Goal: Task Accomplishment & Management: Manage account settings

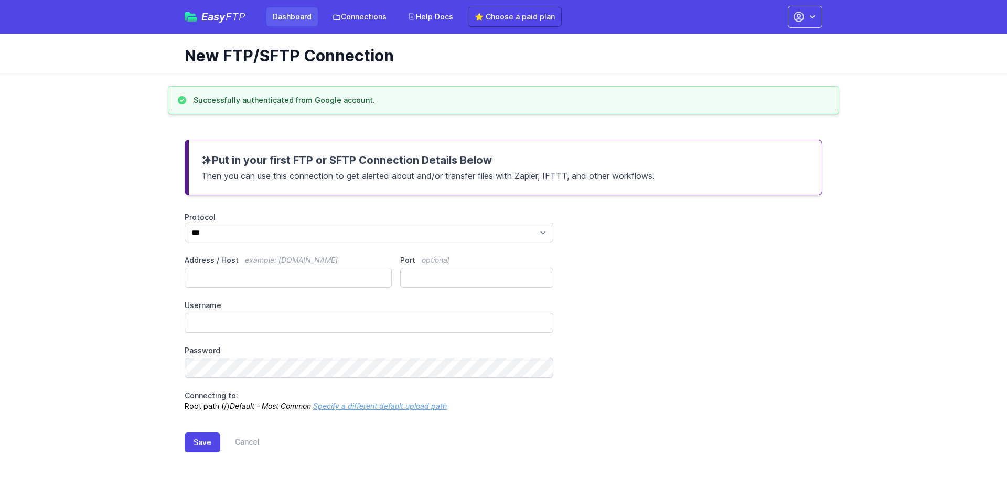
click at [284, 19] on link "Dashboard" at bounding box center [291, 16] width 51 height 19
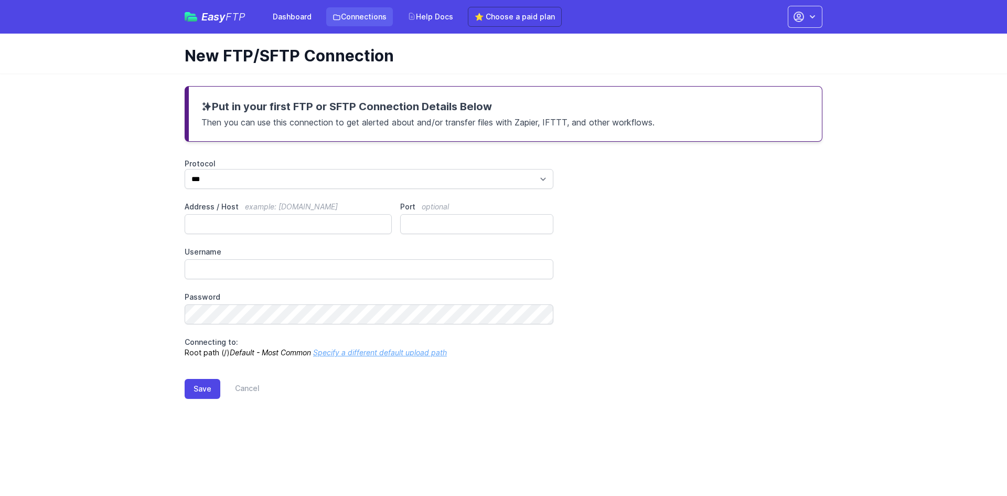
click at [352, 10] on link "Connections" at bounding box center [359, 16] width 67 height 19
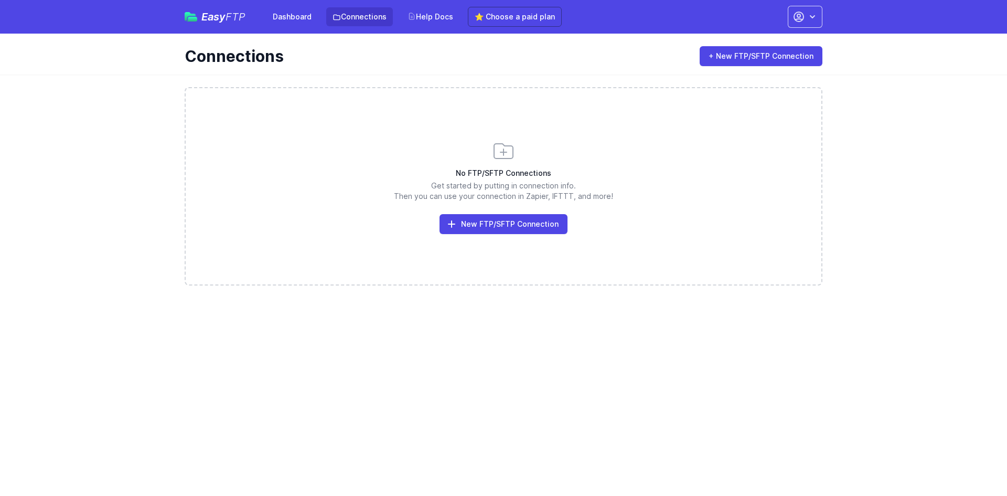
click at [823, 16] on div "Easy FTP Dashboard Connections Help Docs ⭐ Choose a paid plan Account Settings …" at bounding box center [503, 17] width 671 height 34
click at [808, 12] on icon "button" at bounding box center [812, 17] width 10 height 10
click at [743, 119] on link "Sign out" at bounding box center [772, 119] width 101 height 19
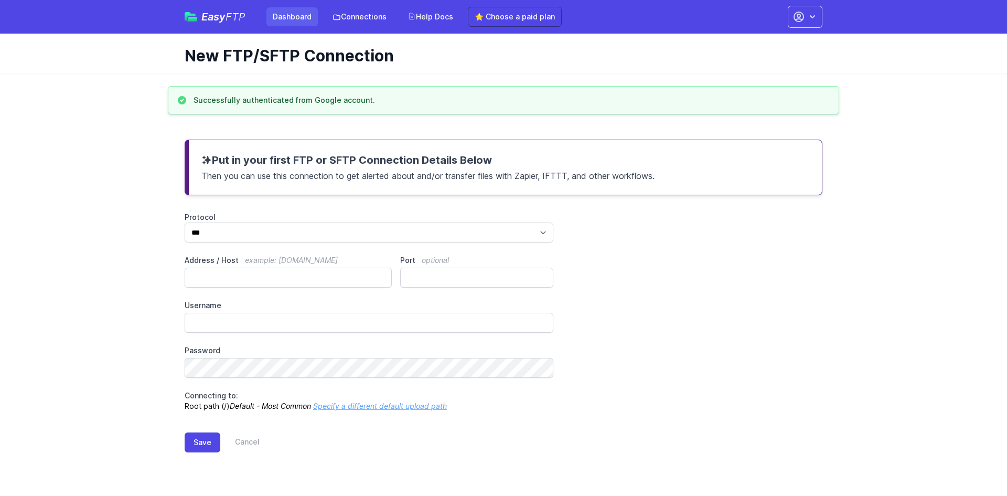
click at [285, 15] on link "Dashboard" at bounding box center [291, 16] width 51 height 19
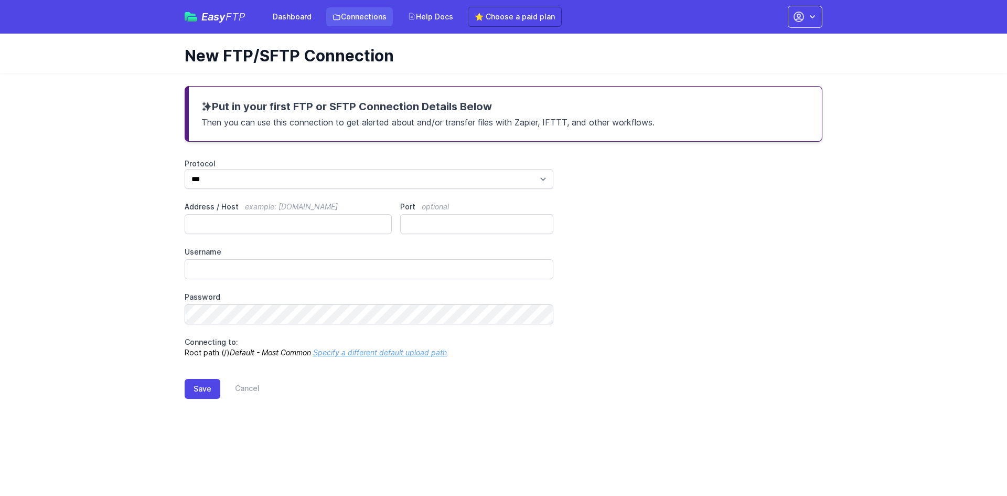
click at [347, 18] on link "Connections" at bounding box center [359, 16] width 67 height 19
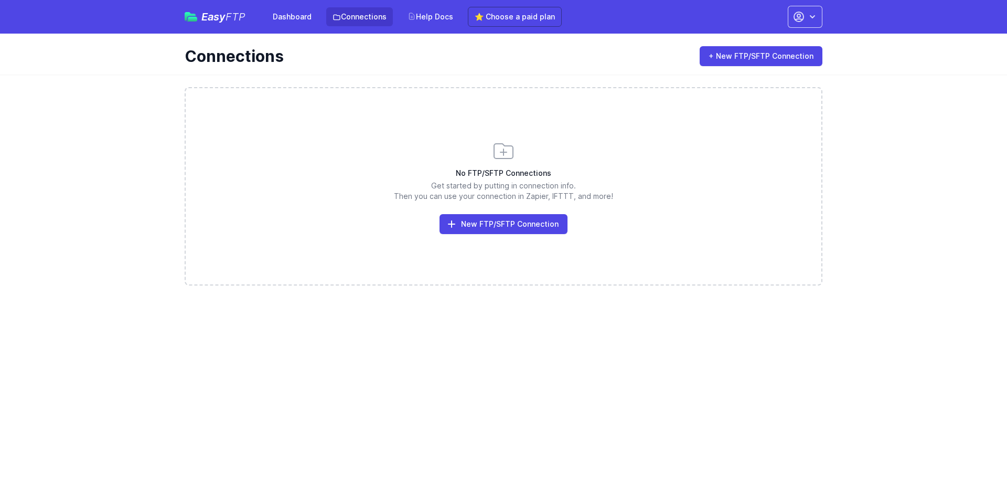
click at [658, 178] on h3 "No FTP/SFTP Connections" at bounding box center [504, 173] width 636 height 10
click at [810, 9] on button "button" at bounding box center [805, 17] width 35 height 22
click at [763, 120] on link "Sign out" at bounding box center [772, 119] width 101 height 19
